Goal: Transaction & Acquisition: Purchase product/service

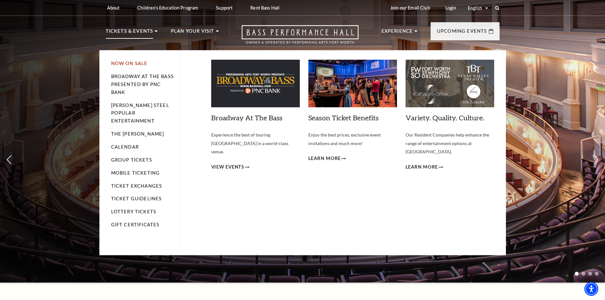
click at [127, 63] on link "Now On Sale" at bounding box center [129, 63] width 37 height 5
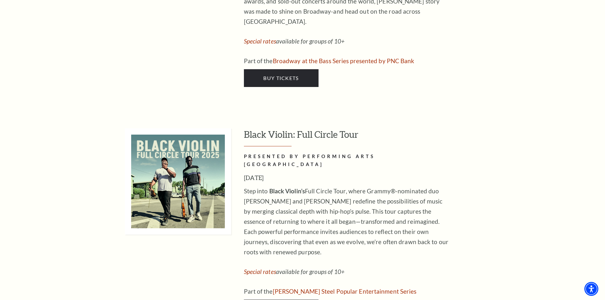
scroll to position [1427, 0]
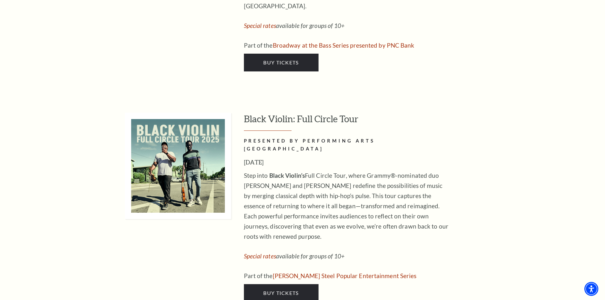
click at [427, 206] on div "Step into Black Violin’s Full Circle Tour, where Grammy®-nominated duo Wil Bapt…" at bounding box center [347, 225] width 206 height 110
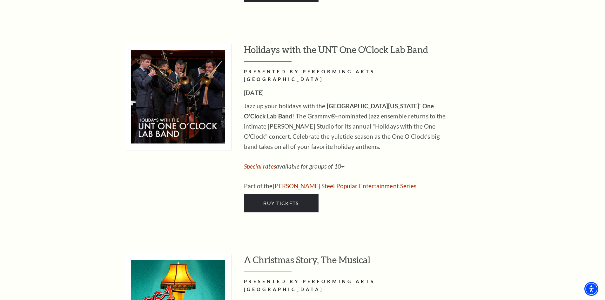
scroll to position [2284, 0]
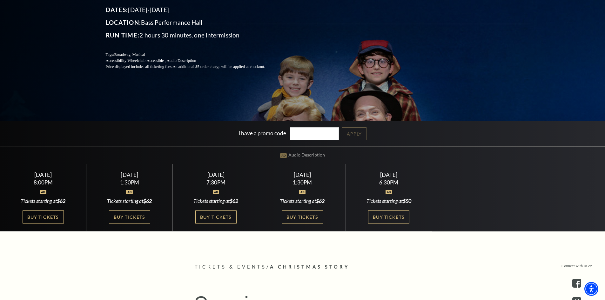
scroll to position [127, 0]
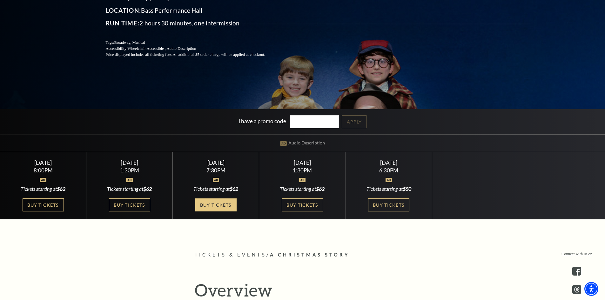
click at [211, 206] on link "Buy Tickets" at bounding box center [215, 204] width 41 height 13
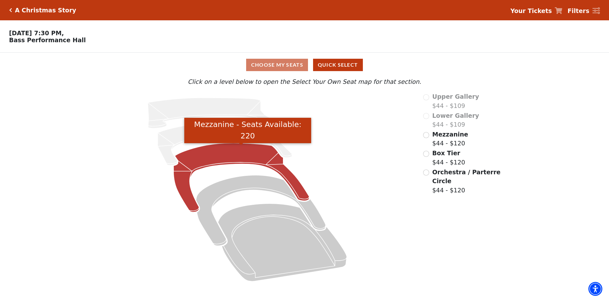
click at [235, 157] on icon "Mezzanine - Seats Available: 220" at bounding box center [242, 177] width 136 height 69
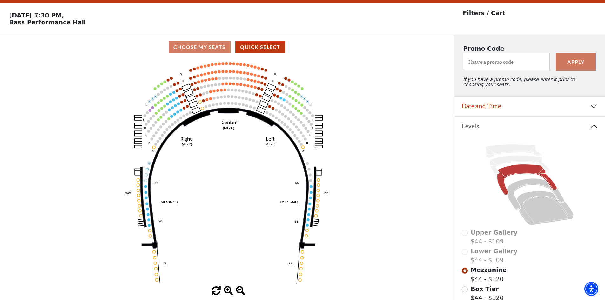
scroll to position [30, 0]
